Goal: Task Accomplishment & Management: Manage account settings

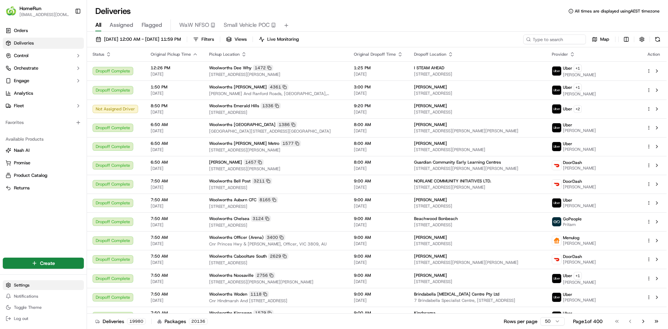
click at [27, 288] on html "HomeRun [EMAIL_ADDRESS][DOMAIN_NAME] Toggle Sidebar Orders Deliveries Control O…" at bounding box center [334, 164] width 668 height 329
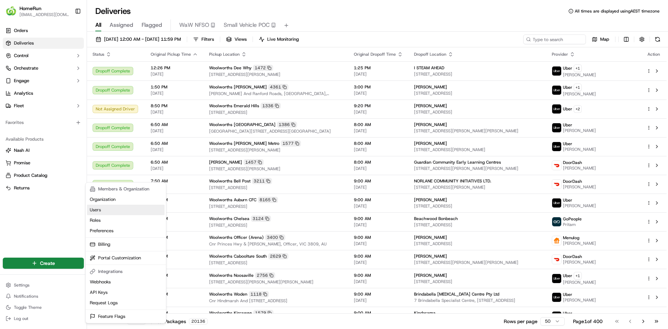
click at [110, 207] on link "Users" at bounding box center [126, 210] width 78 height 10
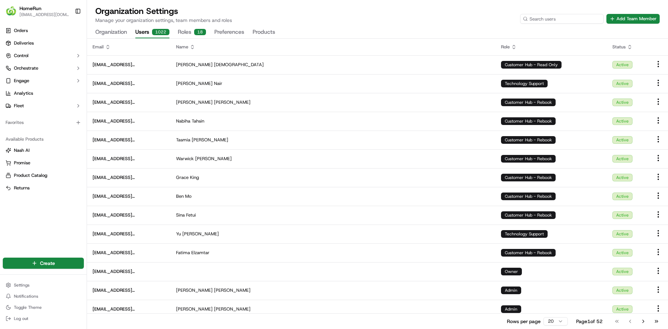
click at [571, 19] on input at bounding box center [561, 19] width 83 height 10
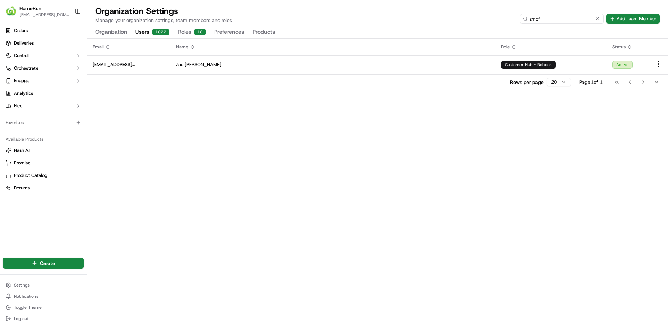
type input "zmcf"
